Goal: Information Seeking & Learning: Learn about a topic

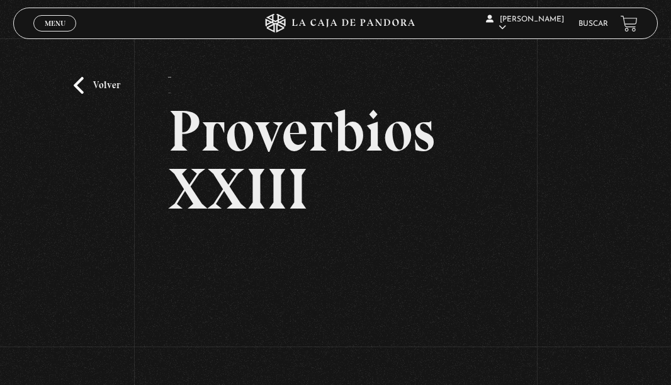
click at [60, 26] on span "Menu" at bounding box center [55, 24] width 21 height 8
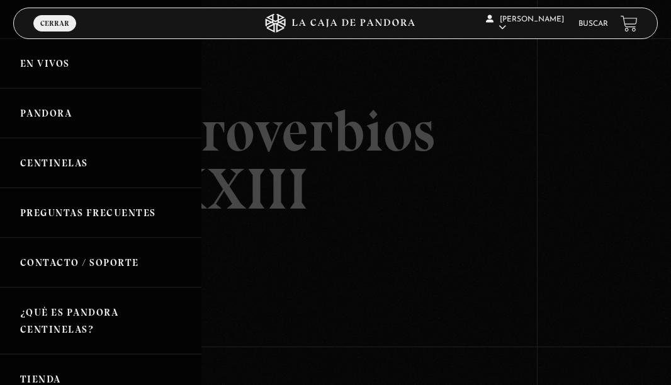
click at [52, 159] on link "Centinelas" at bounding box center [101, 163] width 202 height 50
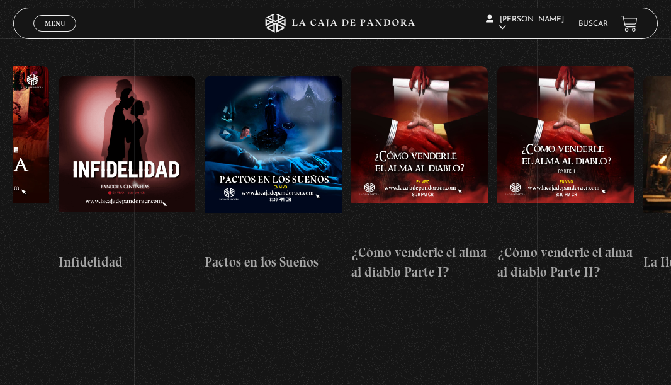
scroll to position [0, 5221]
click at [52, 22] on span "Menu" at bounding box center [55, 24] width 21 height 8
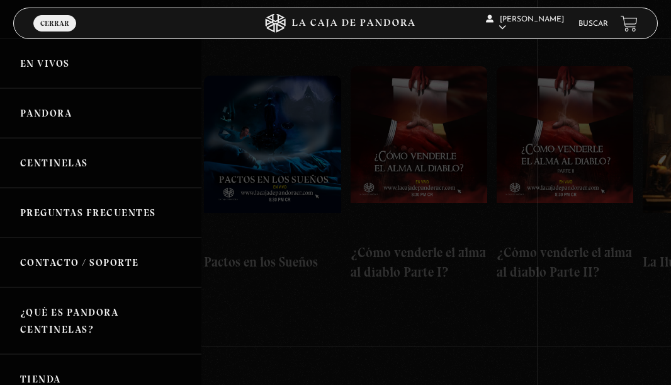
click at [596, 30] on li "Buscar" at bounding box center [594, 23] width 30 height 17
click at [589, 28] on li "Buscar" at bounding box center [594, 23] width 30 height 17
click at [587, 23] on link "Buscar" at bounding box center [594, 24] width 30 height 8
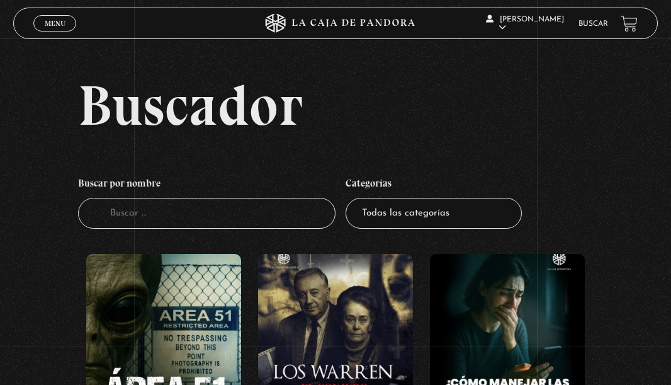
click at [201, 204] on input "Buscador" at bounding box center [207, 213] width 258 height 31
type input "PROVERBIOS"
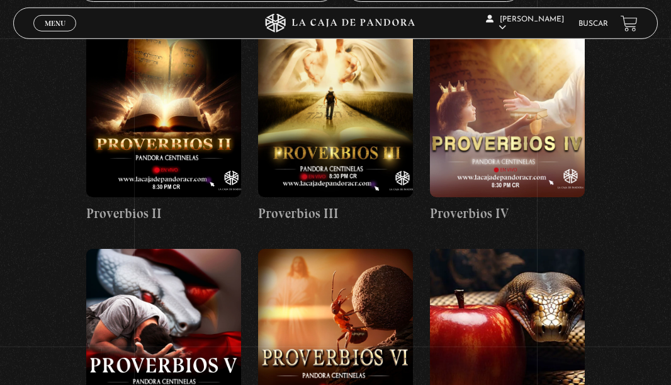
scroll to position [131, 0]
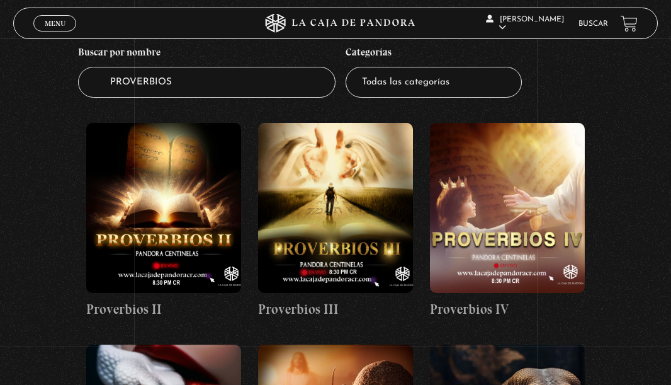
click at [346, 67] on select "Todas las categorías 11:11 Humanitario (1) Amo los Lunes (2) Análisis de series…" at bounding box center [434, 82] width 176 height 31
click at [413, 89] on select "Todas las categorías 11:11 Humanitario (1) Amo los Lunes (2) Análisis de series…" at bounding box center [434, 82] width 176 height 31
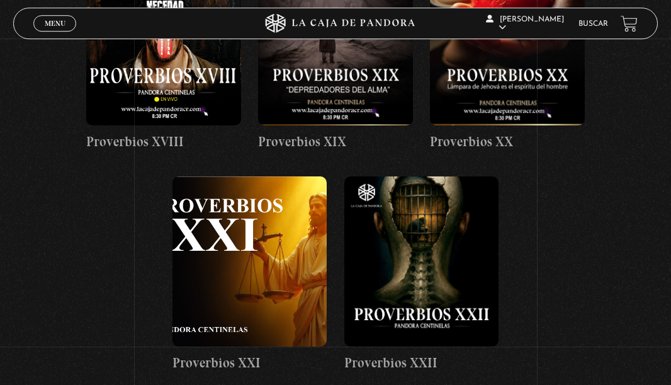
scroll to position [1441, 0]
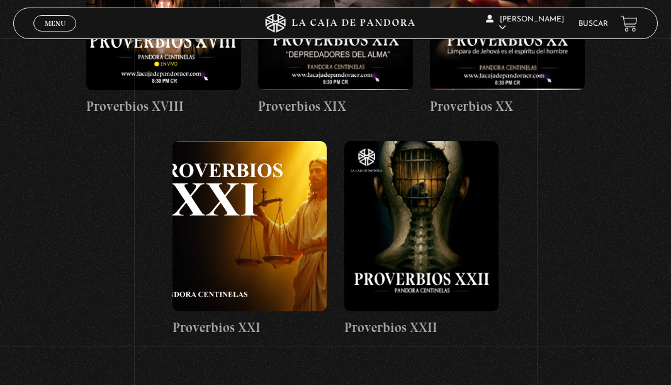
click at [54, 27] on span "Menu" at bounding box center [55, 24] width 21 height 8
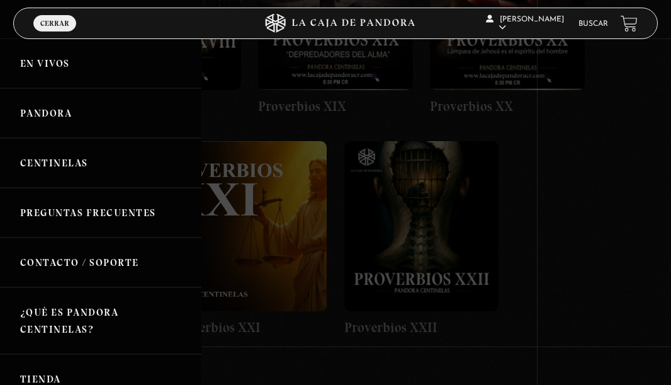
click at [80, 162] on link "Centinelas" at bounding box center [101, 163] width 202 height 50
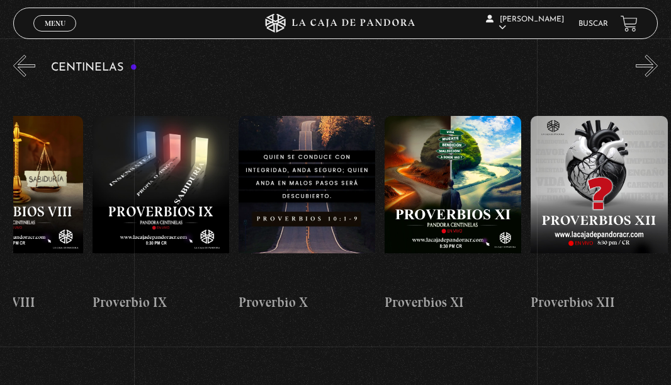
scroll to position [0, 1530]
click at [629, 156] on figure at bounding box center [598, 201] width 137 height 170
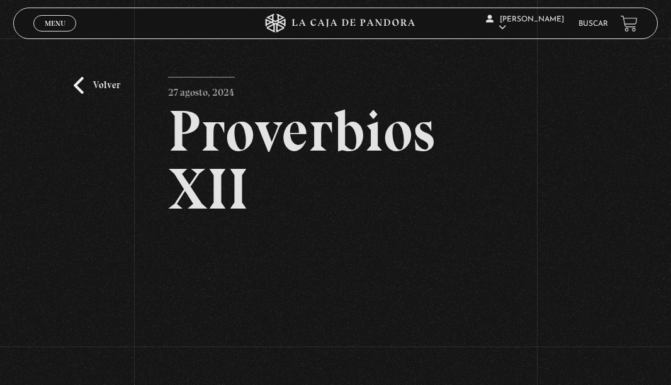
scroll to position [131, 0]
